Goal: Transaction & Acquisition: Book appointment/travel/reservation

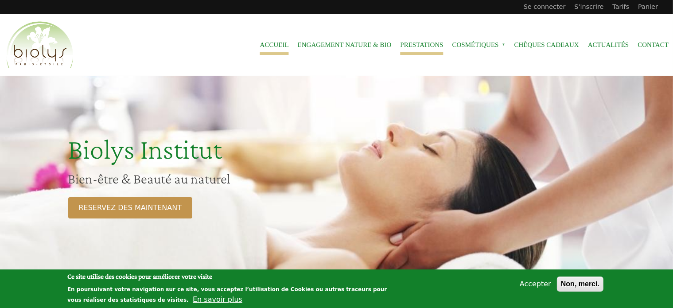
click at [406, 46] on link "Prestations" at bounding box center [421, 45] width 43 height 20
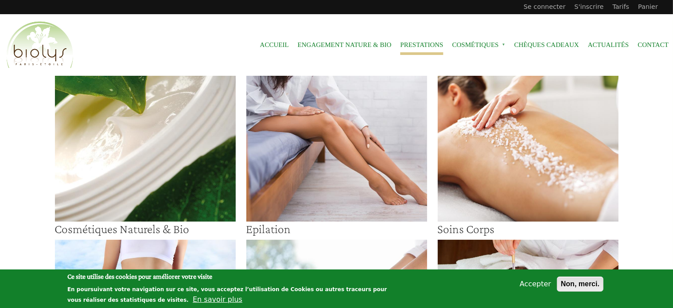
click at [580, 285] on button "Non, merci." at bounding box center [580, 284] width 47 height 15
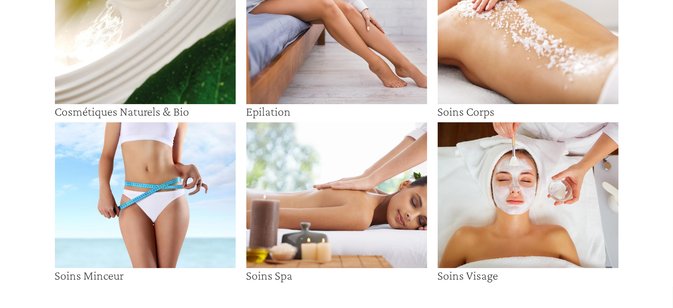
scroll to position [133, 0]
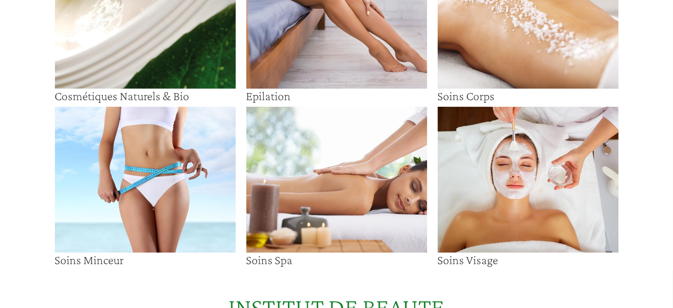
click at [540, 48] on img at bounding box center [528, 16] width 181 height 146
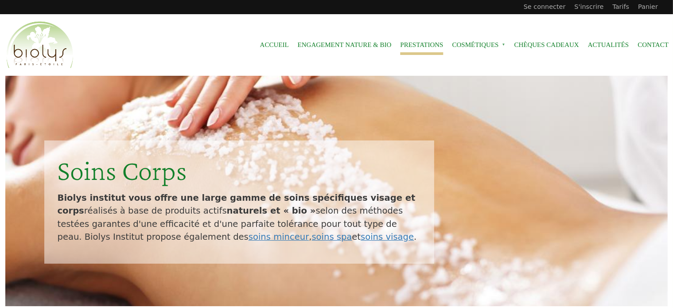
click at [425, 46] on link "Prestations" at bounding box center [421, 45] width 43 height 20
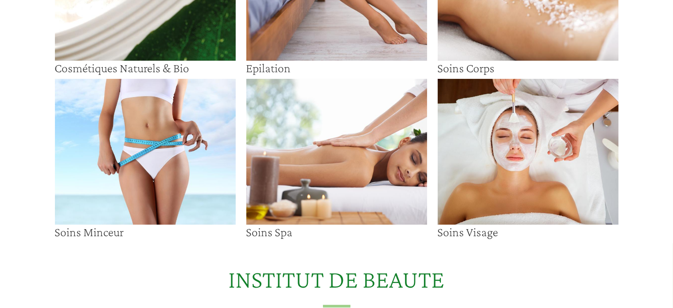
scroll to position [177, 0]
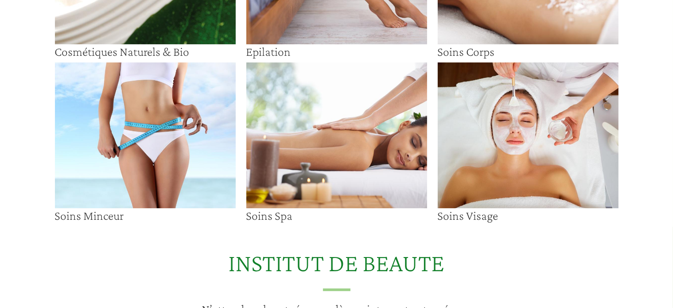
click at [111, 133] on img at bounding box center [145, 135] width 181 height 146
click at [487, 145] on img at bounding box center [528, 135] width 181 height 146
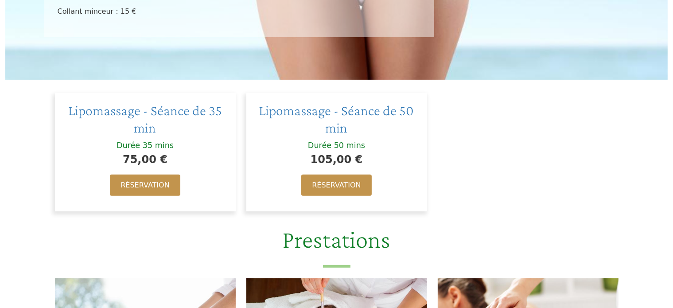
scroll to position [310, 0]
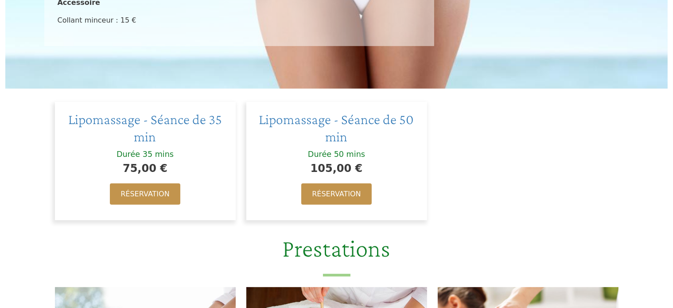
click at [184, 165] on div "75,00 €" at bounding box center [145, 168] width 163 height 17
click at [179, 122] on span "Lipomassage - Séance de 35 min" at bounding box center [145, 127] width 154 height 33
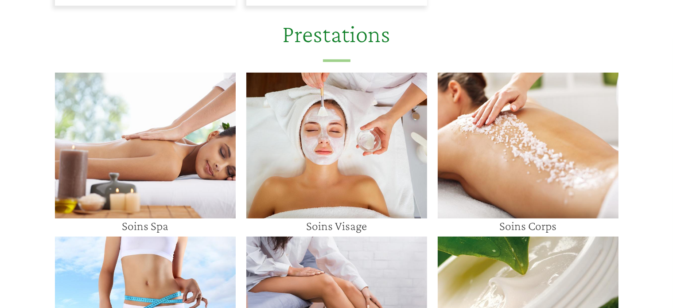
scroll to position [620, 0]
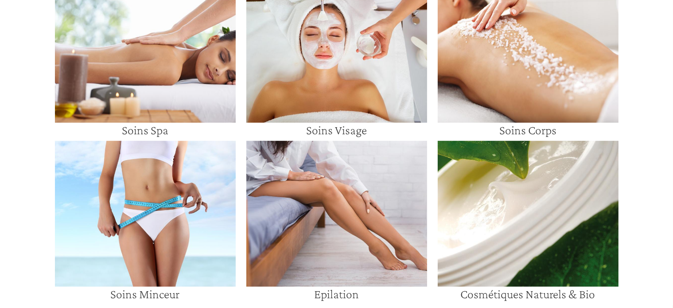
click at [139, 226] on img at bounding box center [145, 214] width 181 height 146
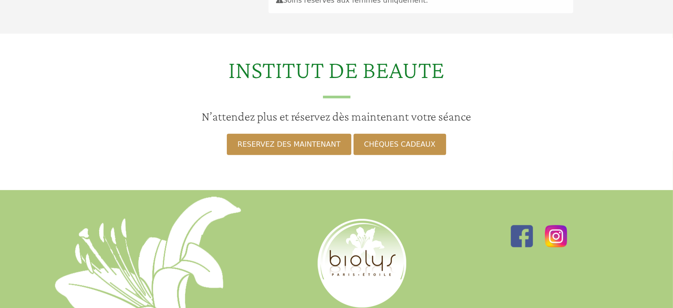
scroll to position [310, 0]
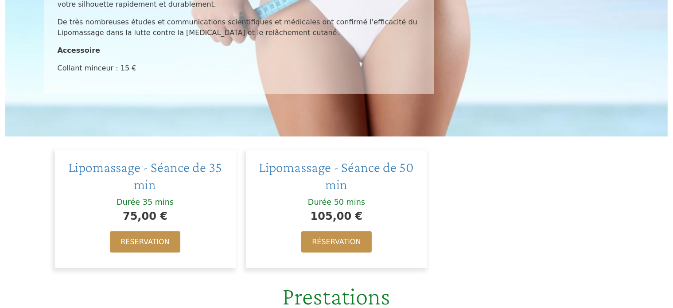
scroll to position [266, 0]
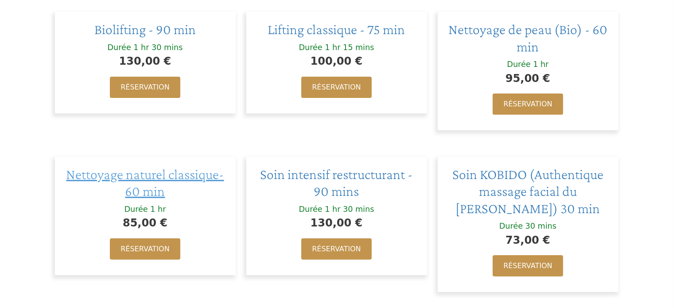
scroll to position [266, 0]
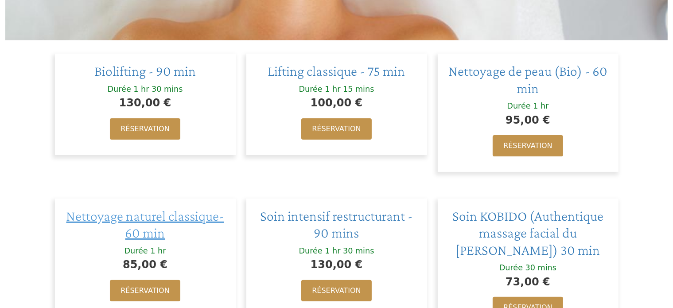
click at [160, 223] on span "Nettoyage naturel classique- 60 min" at bounding box center [145, 224] width 158 height 33
click at [169, 77] on span "Biolifting - 90 min" at bounding box center [144, 71] width 101 height 16
click at [325, 71] on span "Lifting classique - 75 min" at bounding box center [336, 71] width 137 height 16
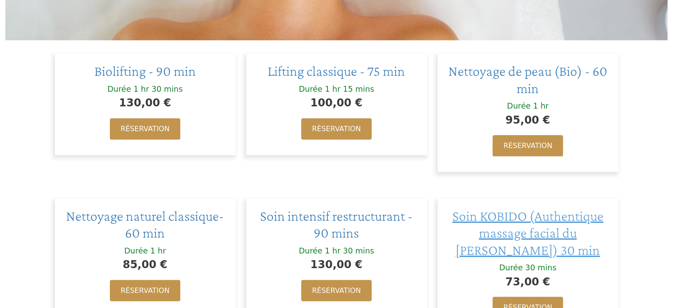
click at [526, 235] on span "Soin KOBIDO (Authentique massage facial du Dr Shogo Mochizuki) 30 min" at bounding box center [527, 233] width 151 height 50
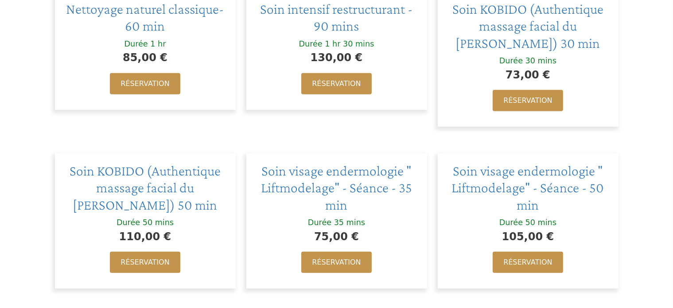
scroll to position [487, 0]
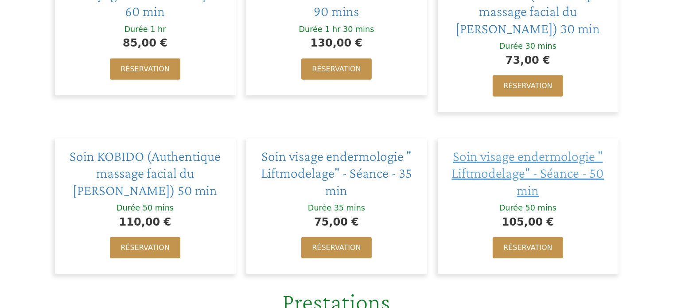
click at [571, 175] on span "Soin visage endermologie " Liftmodelage" - Séance - 50 min" at bounding box center [528, 173] width 152 height 50
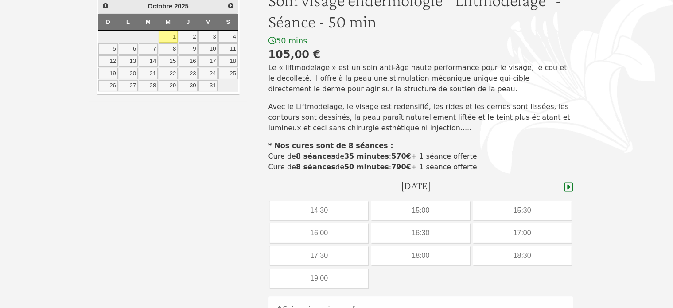
scroll to position [89, 0]
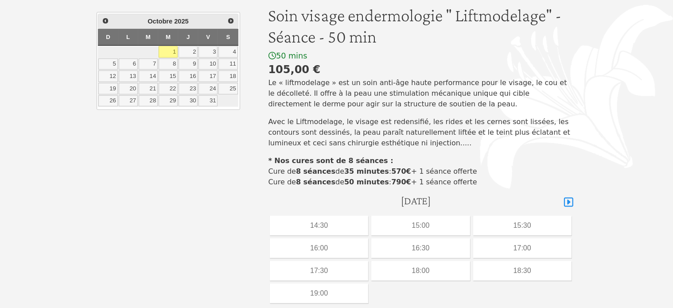
click at [571, 205] on icon at bounding box center [568, 202] width 9 height 11
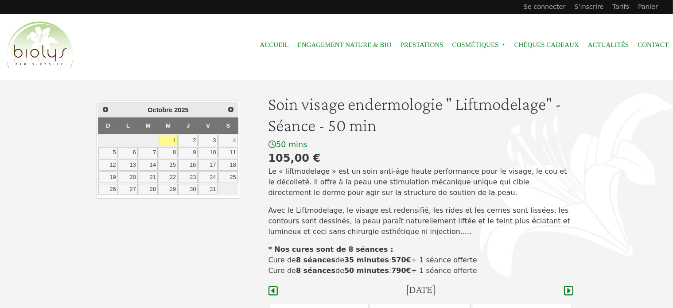
scroll to position [89, 0]
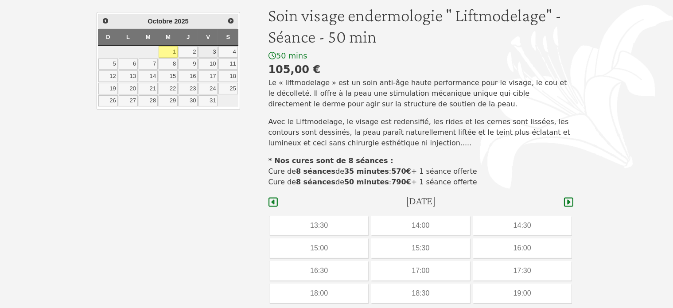
click at [208, 52] on link "3" at bounding box center [208, 52] width 19 height 12
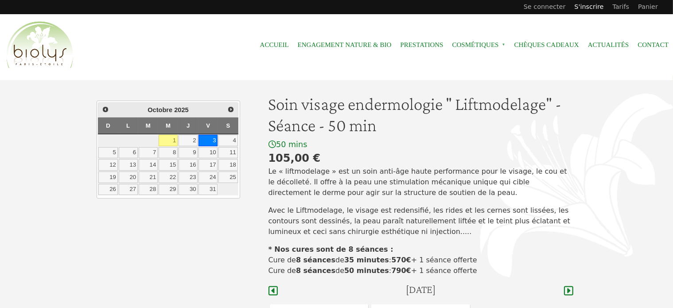
click at [598, 8] on link "S'inscrire" at bounding box center [589, 7] width 38 height 14
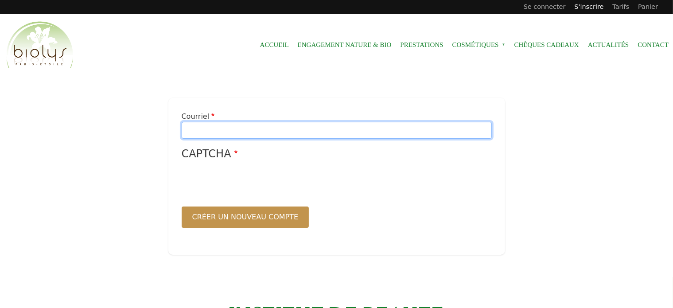
click at [220, 131] on input "Courriel" at bounding box center [337, 130] width 310 height 17
type input "**********"
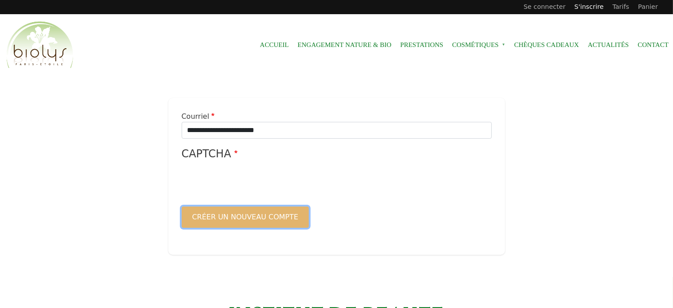
click at [269, 218] on button "Créer un nouveau compte" at bounding box center [246, 217] width 128 height 21
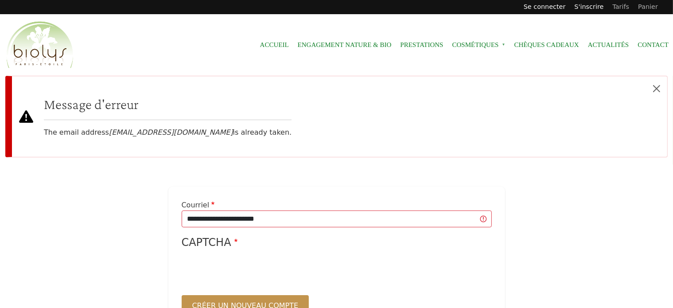
click at [566, 10] on link "Se connecter" at bounding box center [544, 7] width 51 height 14
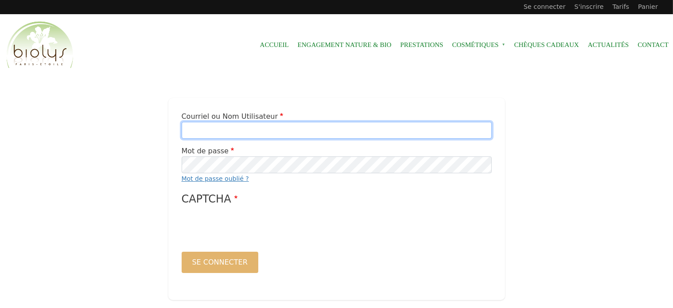
type input "**********"
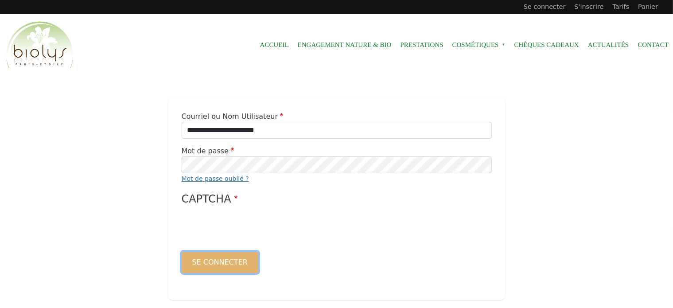
click at [234, 262] on button "Se connecter" at bounding box center [220, 262] width 77 height 21
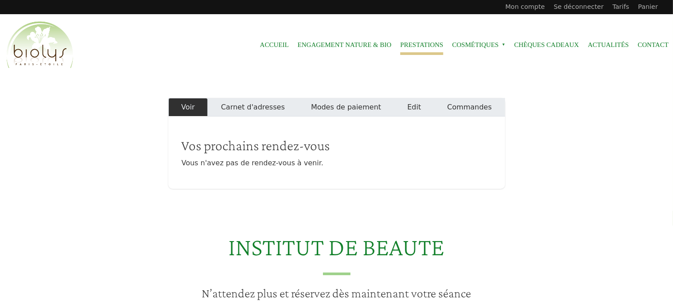
click at [416, 43] on link "Prestations" at bounding box center [421, 45] width 43 height 20
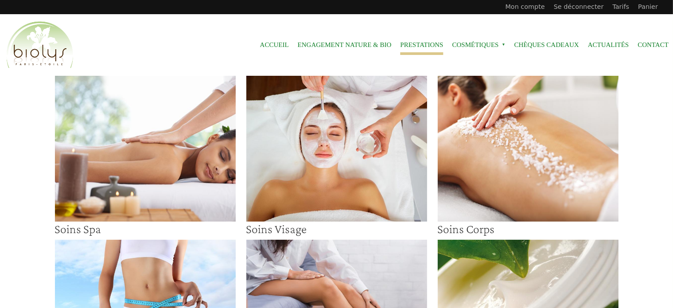
click at [331, 163] on img at bounding box center [336, 149] width 181 height 146
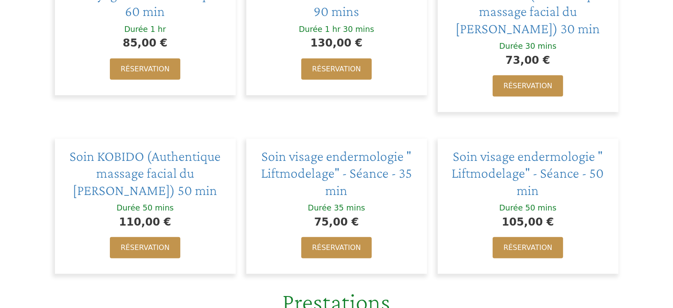
scroll to position [532, 0]
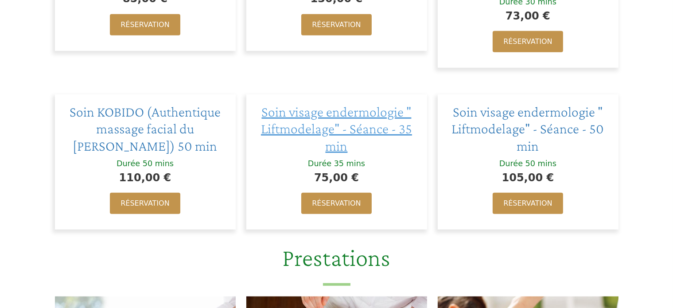
click at [339, 129] on span "Soin visage endermologie " Liftmodelage" - Séance - 35 min" at bounding box center [336, 129] width 151 height 50
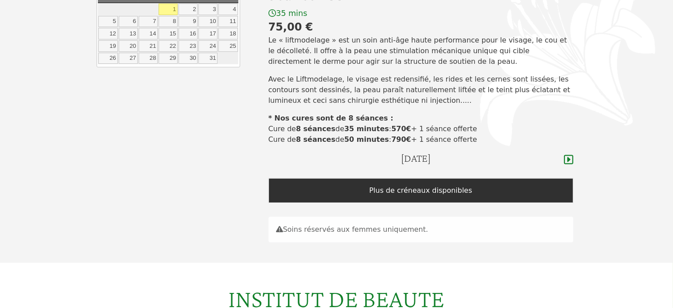
scroll to position [133, 0]
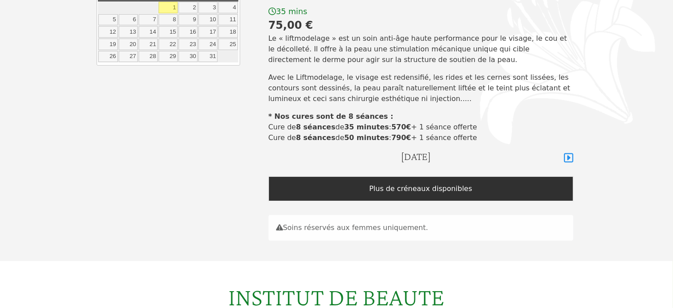
click at [570, 159] on icon at bounding box center [568, 157] width 9 height 11
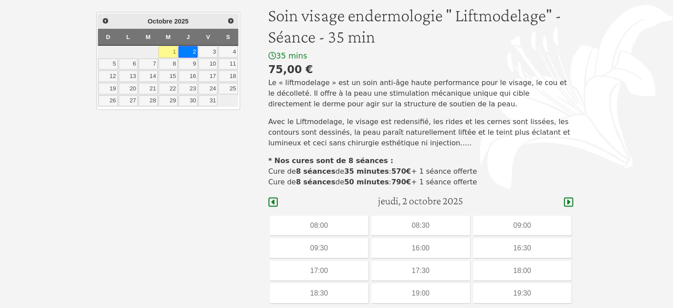
scroll to position [133, 0]
